Goal: Task Accomplishment & Management: Use online tool/utility

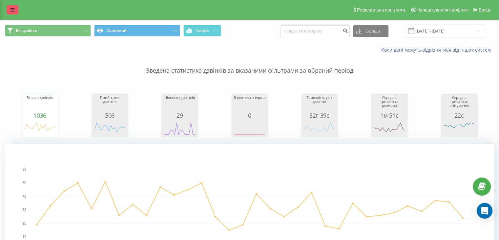
click at [9, 9] on link at bounding box center [13, 9] width 12 height 9
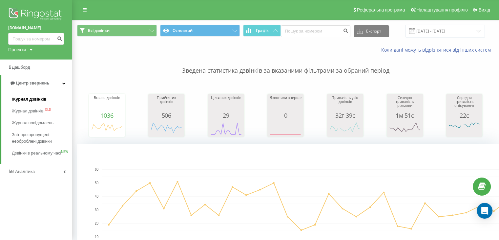
click at [37, 95] on link "Журнал дзвінків" at bounding box center [42, 99] width 60 height 12
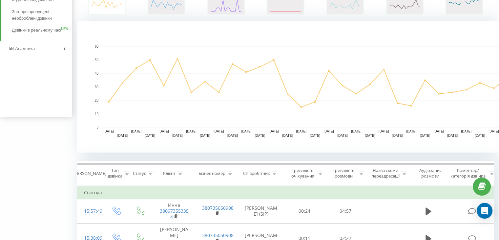
scroll to position [164, 0]
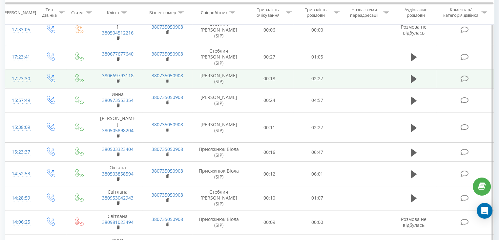
scroll to position [394, 0]
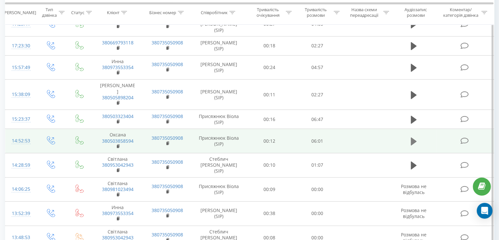
click at [413, 137] on icon at bounding box center [414, 141] width 6 height 8
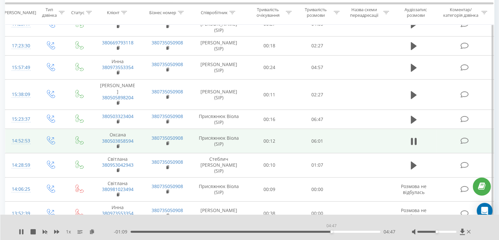
click at [331, 232] on div "04:47" at bounding box center [256, 231] width 250 height 2
click at [343, 231] on div "05:03" at bounding box center [256, 231] width 250 height 2
click at [22, 227] on div "1 x - 00:48 05:09 05:09" at bounding box center [249, 226] width 499 height 25
click at [23, 231] on icon at bounding box center [22, 231] width 1 height 5
